Goal: Find specific page/section: Find specific page/section

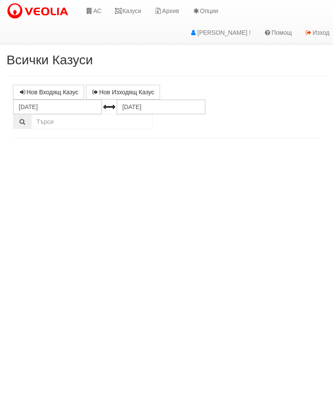
select select "10"
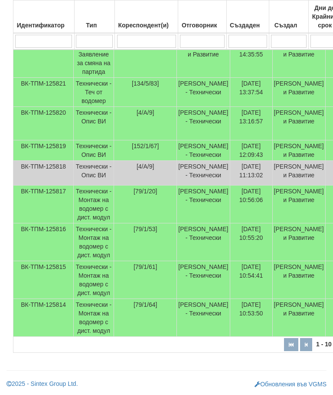
scroll to position [275, 0]
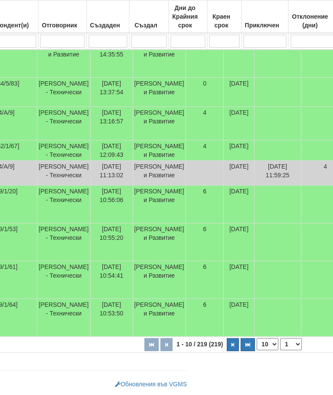
click at [227, 350] on button "button" at bounding box center [233, 344] width 12 height 13
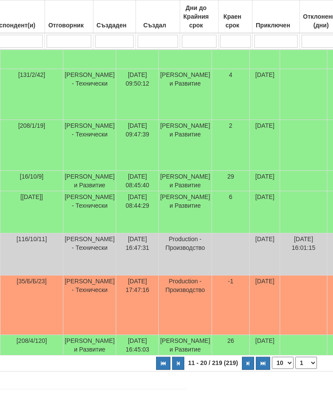
select select "2"
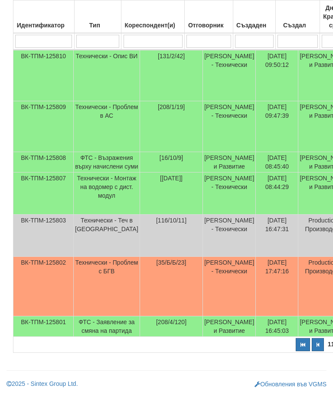
scroll to position [368, 0]
click at [299, 330] on td "[PERSON_NAME] и Развитие" at bounding box center [325, 326] width 53 height 20
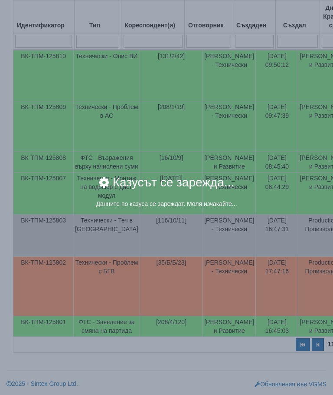
click at [276, 342] on div "× Казусът се зарежда... Данните по казуса се зареждат. Моля изчакайте..." at bounding box center [166, 197] width 333 height 395
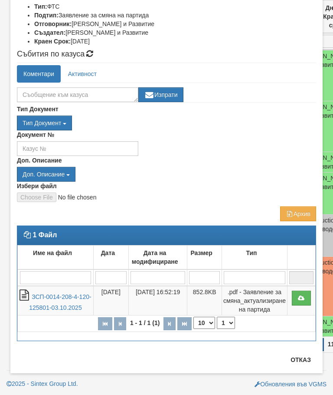
scroll to position [128, 0]
click at [296, 362] on button "Отказ" at bounding box center [301, 359] width 31 height 14
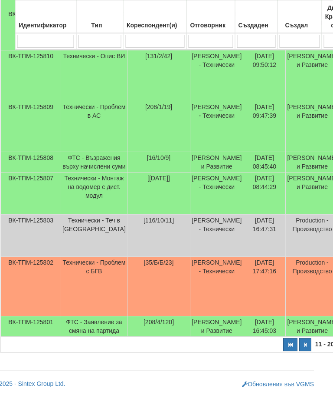
scroll to position [368, 0]
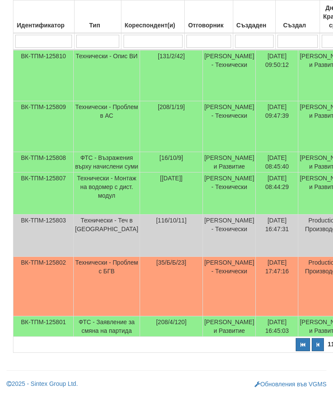
click at [95, 224] on td "Технически - Теч в [GEOGRAPHIC_DATA]" at bounding box center [107, 235] width 66 height 42
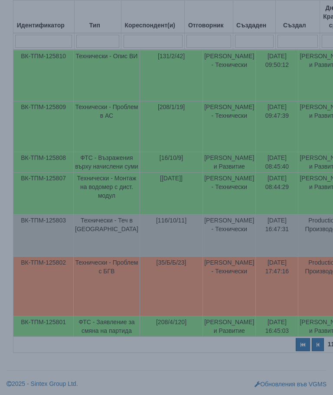
select select "10"
select select "1"
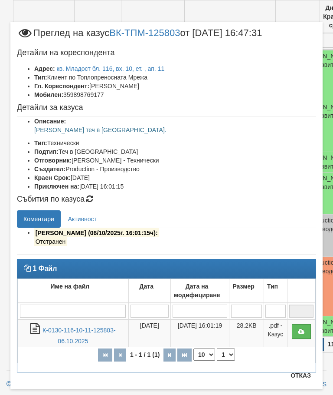
click at [301, 375] on button "Отказ" at bounding box center [301, 375] width 31 height 14
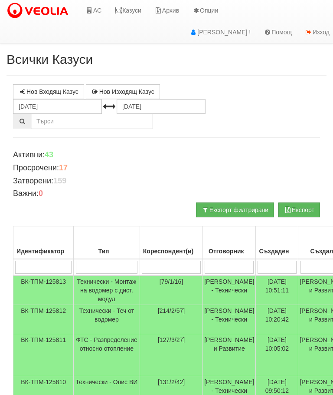
scroll to position [0, 0]
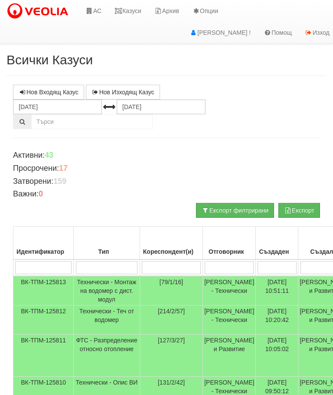
click at [134, 13] on link "Казуси" at bounding box center [128, 11] width 40 height 22
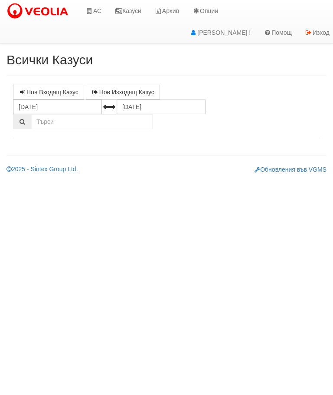
select select "10"
select select "1"
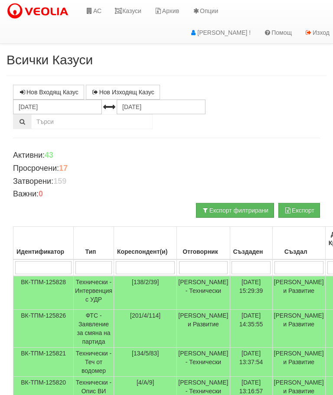
click at [132, 13] on link "Казуси" at bounding box center [128, 11] width 40 height 22
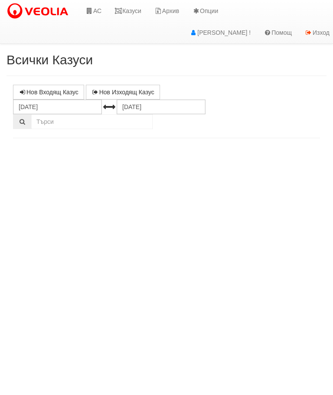
select select "10"
select select "1"
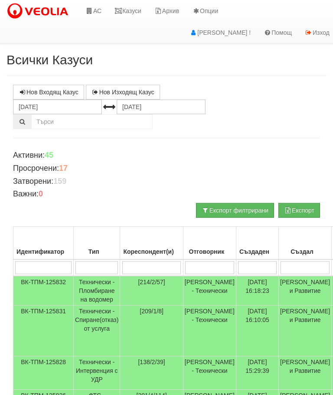
click at [140, 8] on link "Казуси" at bounding box center [128, 11] width 40 height 22
click at [135, 4] on link "Казуси" at bounding box center [128, 11] width 40 height 22
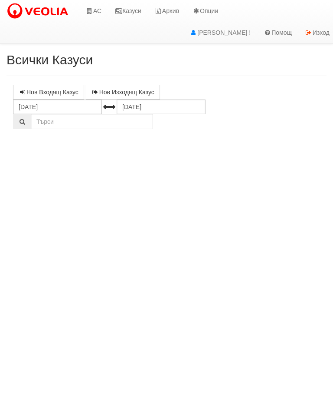
select select "10"
select select "1"
